Goal: Navigation & Orientation: Go to known website

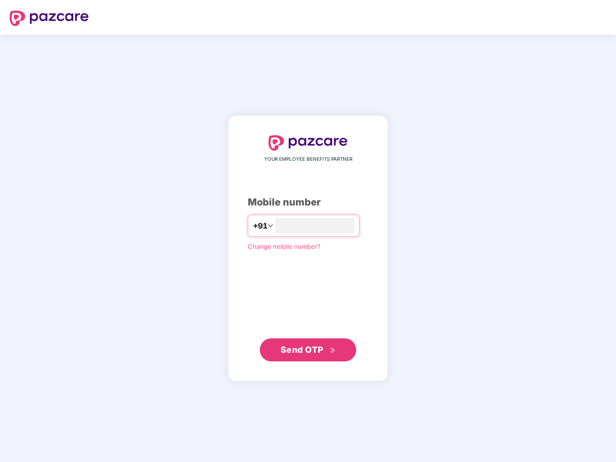
click at [308, 231] on input "number" at bounding box center [314, 225] width 79 height 15
click at [49, 18] on img at bounding box center [49, 18] width 79 height 15
click at [253, 226] on span "+91" at bounding box center [260, 226] width 14 height 12
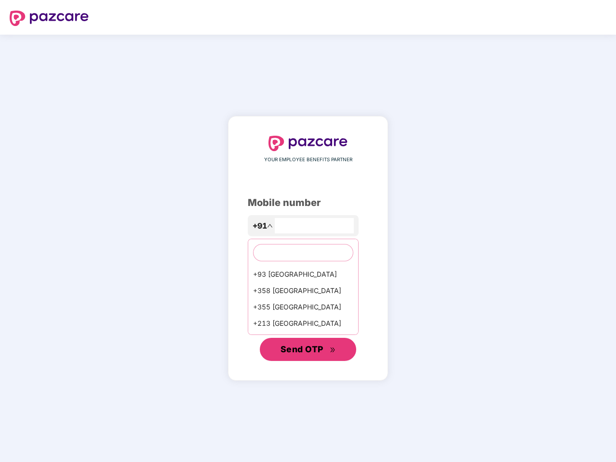
click at [308, 350] on span "Send OTP" at bounding box center [301, 349] width 43 height 10
